Goal: Browse casually

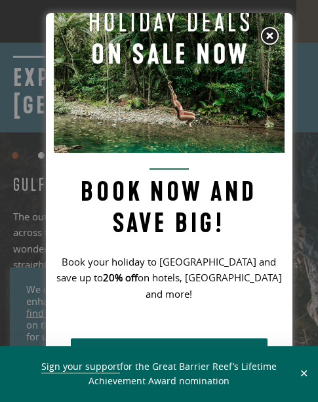
scroll to position [1903, 0]
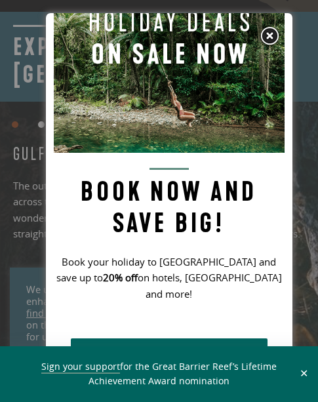
click at [266, 38] on img at bounding box center [270, 36] width 20 height 20
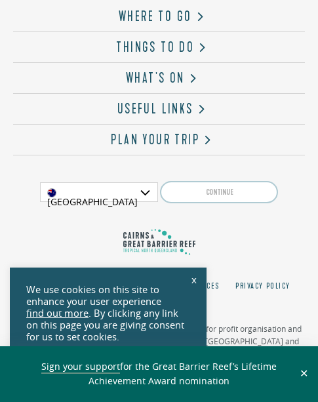
scroll to position [3984, 0]
